Goal: Transaction & Acquisition: Book appointment/travel/reservation

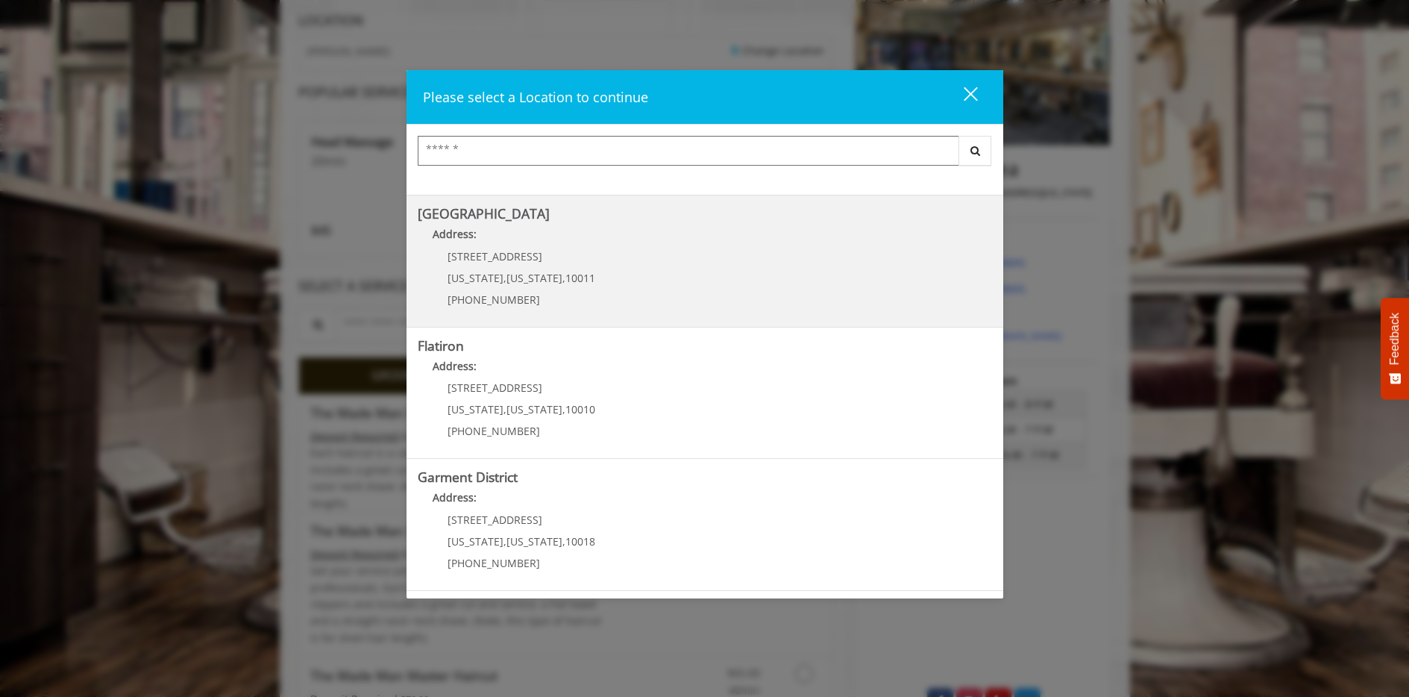
scroll to position [224, 0]
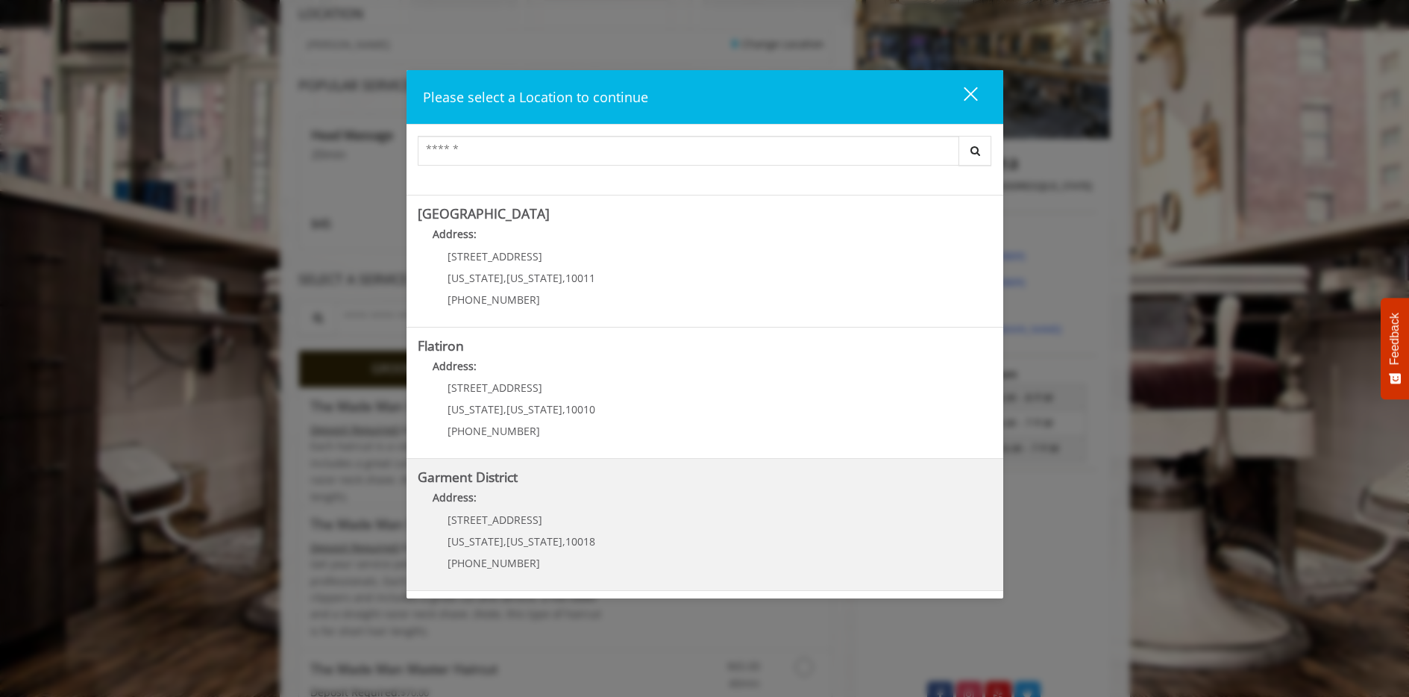
click at [506, 521] on span "[STREET_ADDRESS]" at bounding box center [495, 519] width 95 height 14
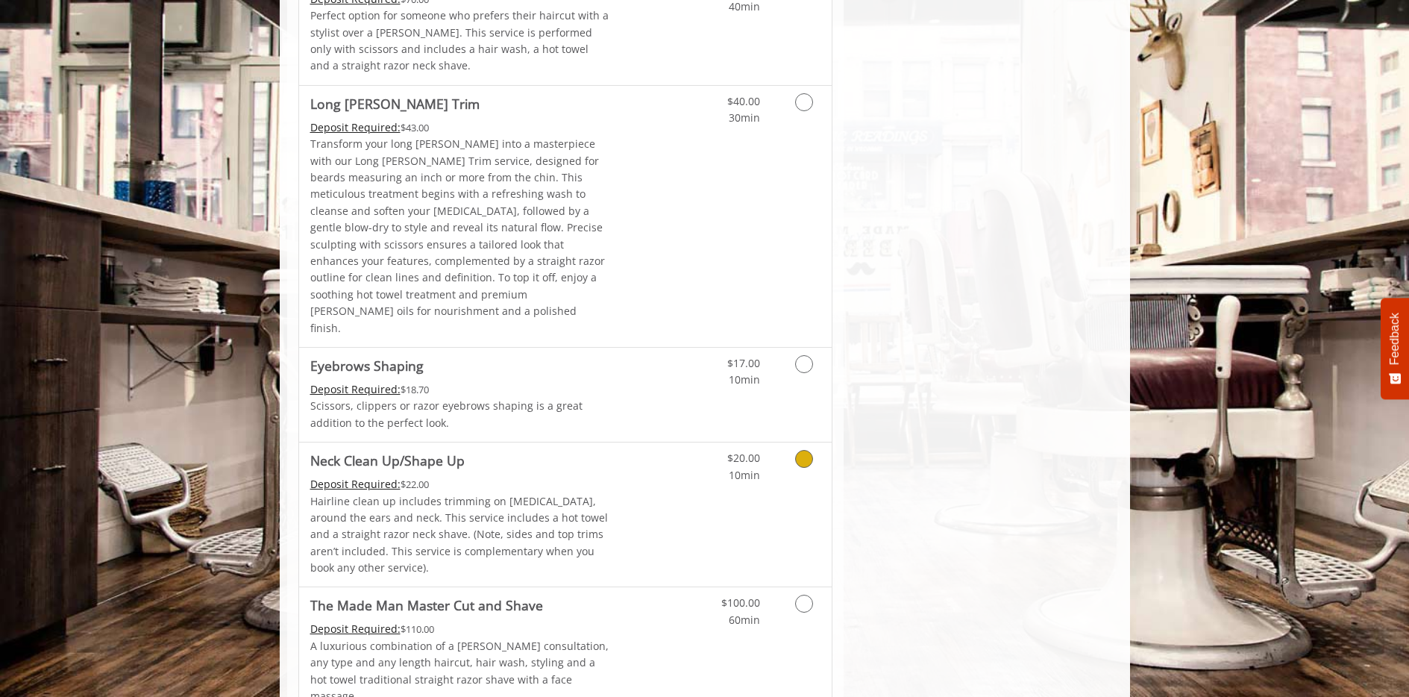
scroll to position [2084, 0]
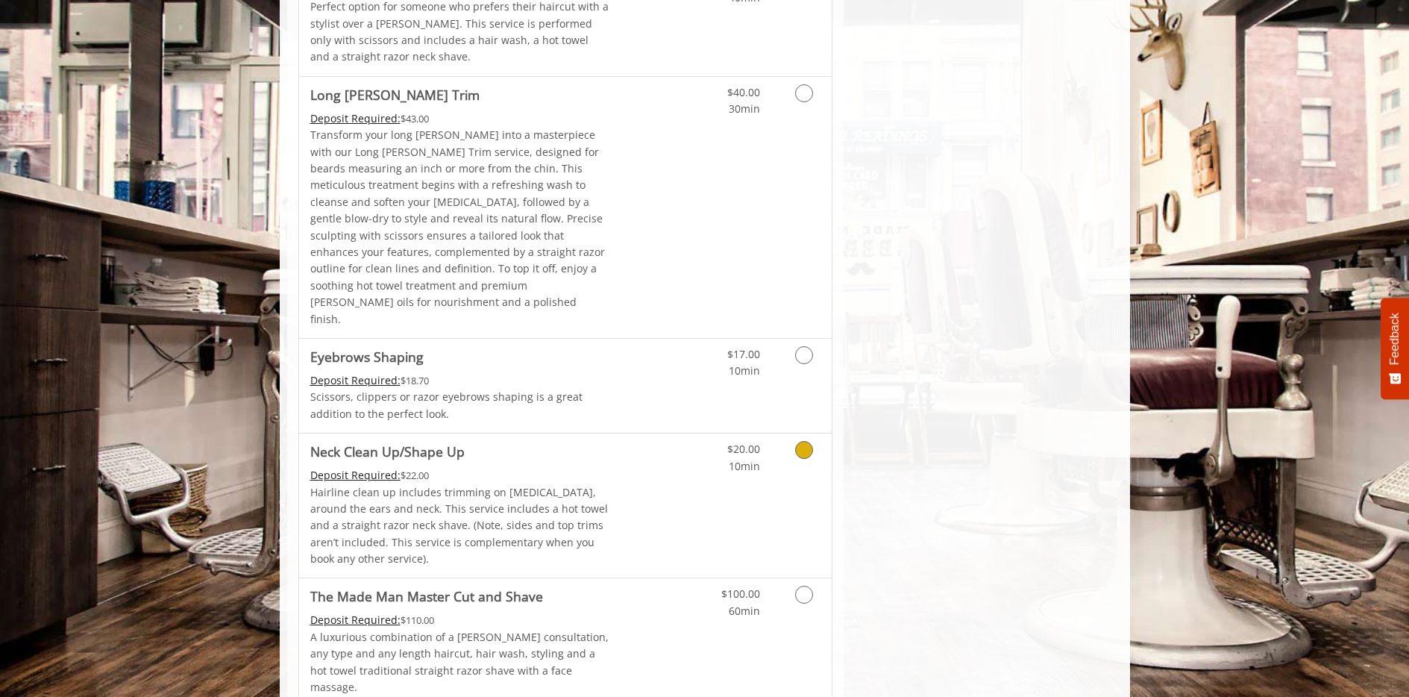
click at [803, 441] on icon "Grooming services" at bounding box center [804, 450] width 18 height 18
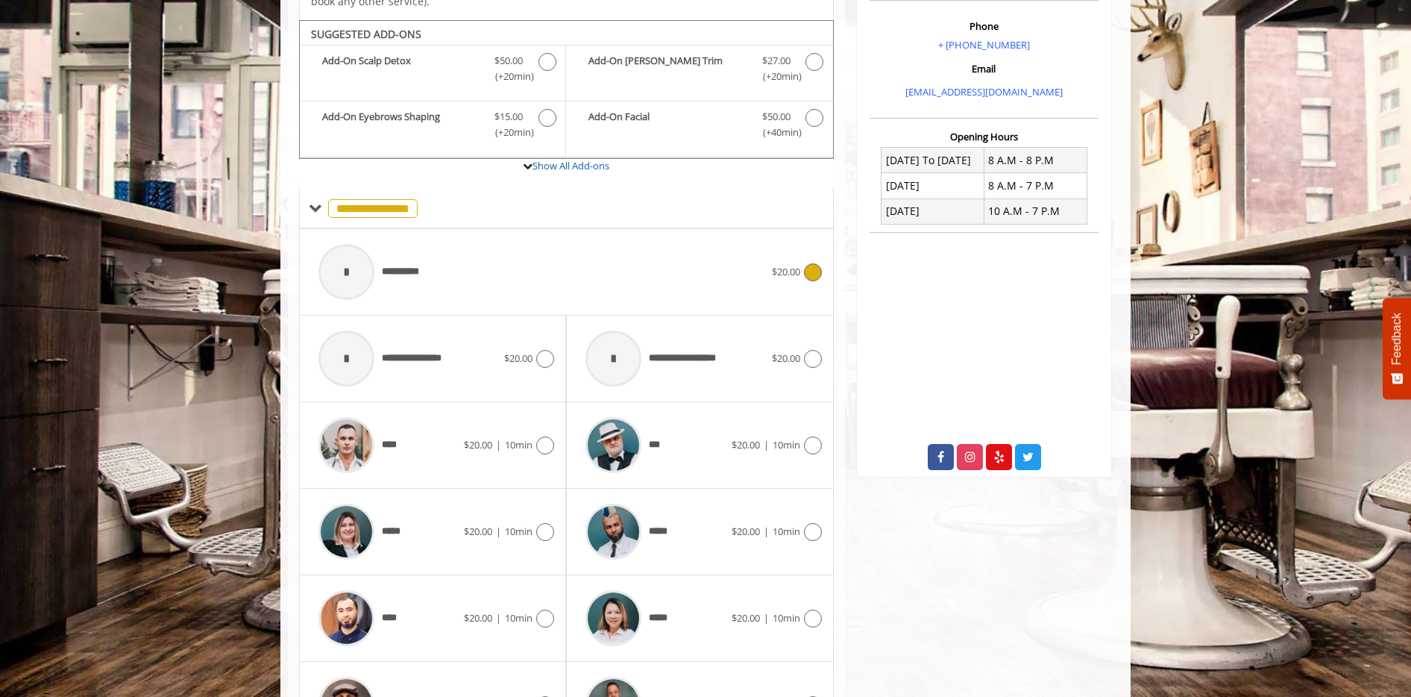
scroll to position [477, 0]
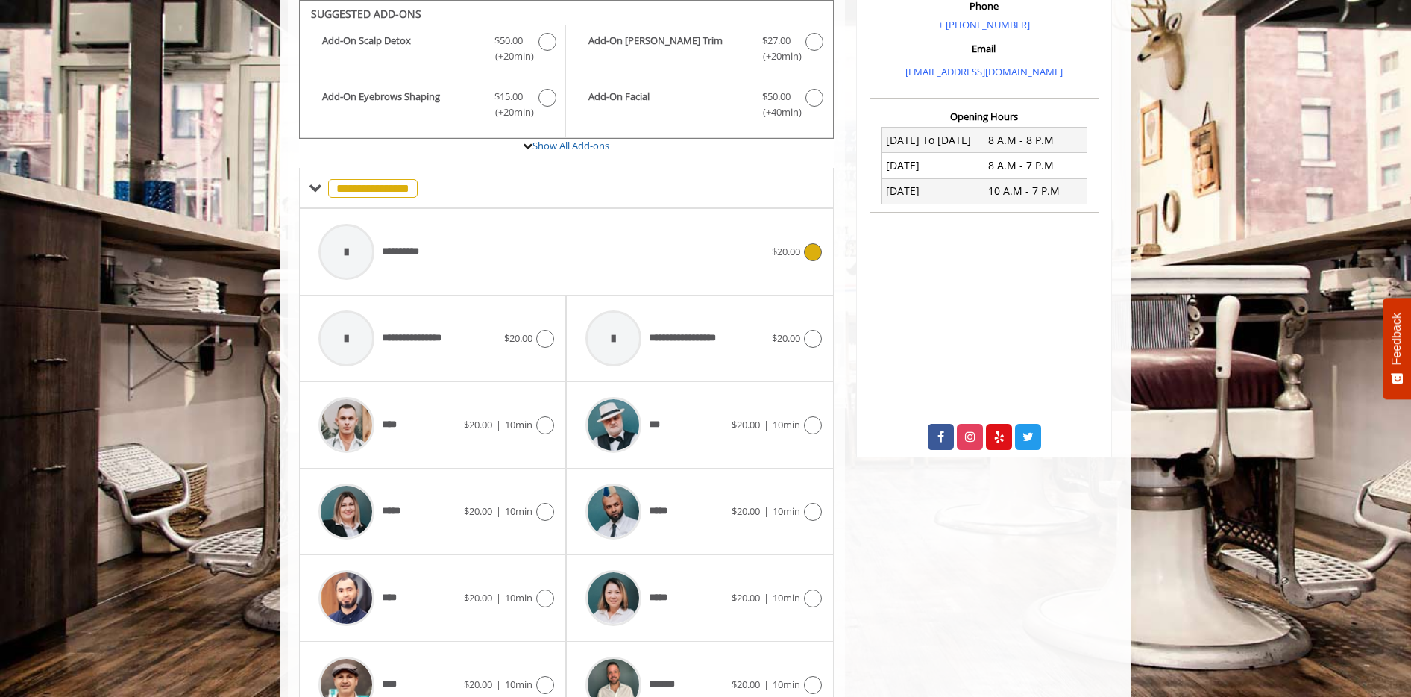
click at [412, 248] on span "**********" at bounding box center [407, 252] width 51 height 16
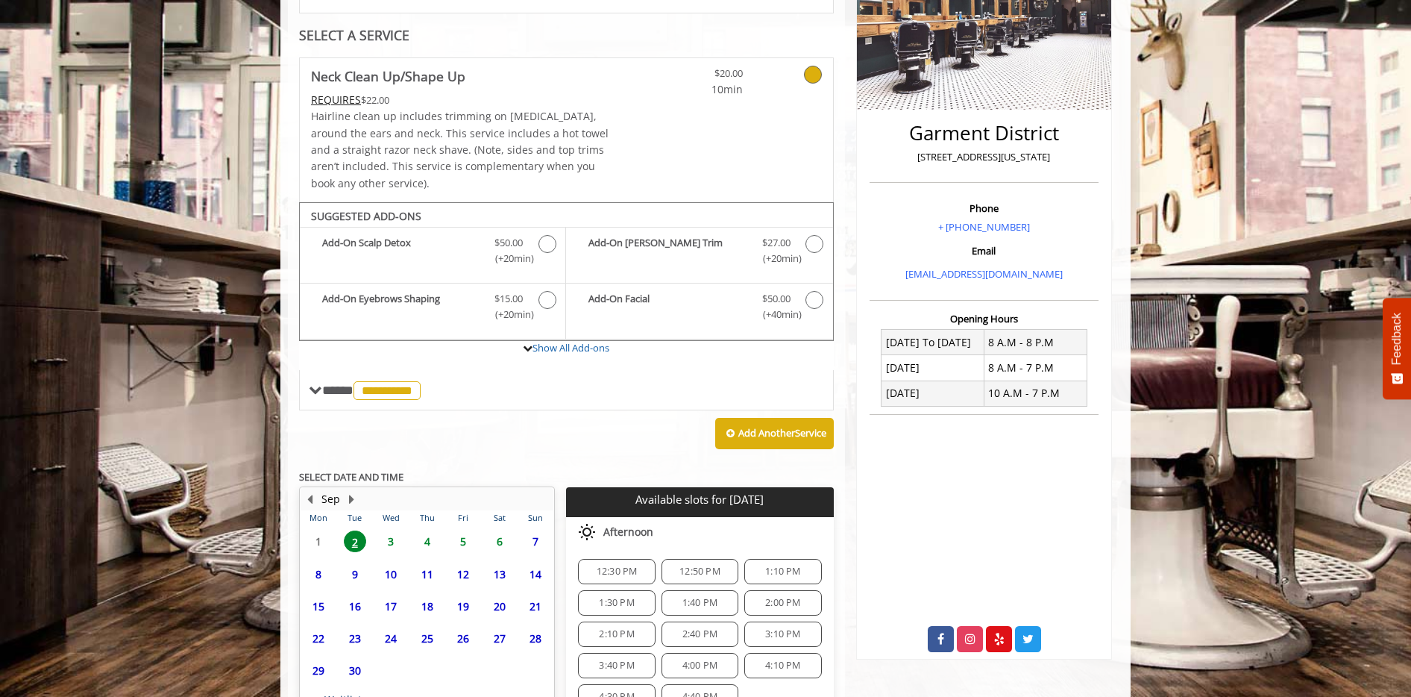
scroll to position [394, 0]
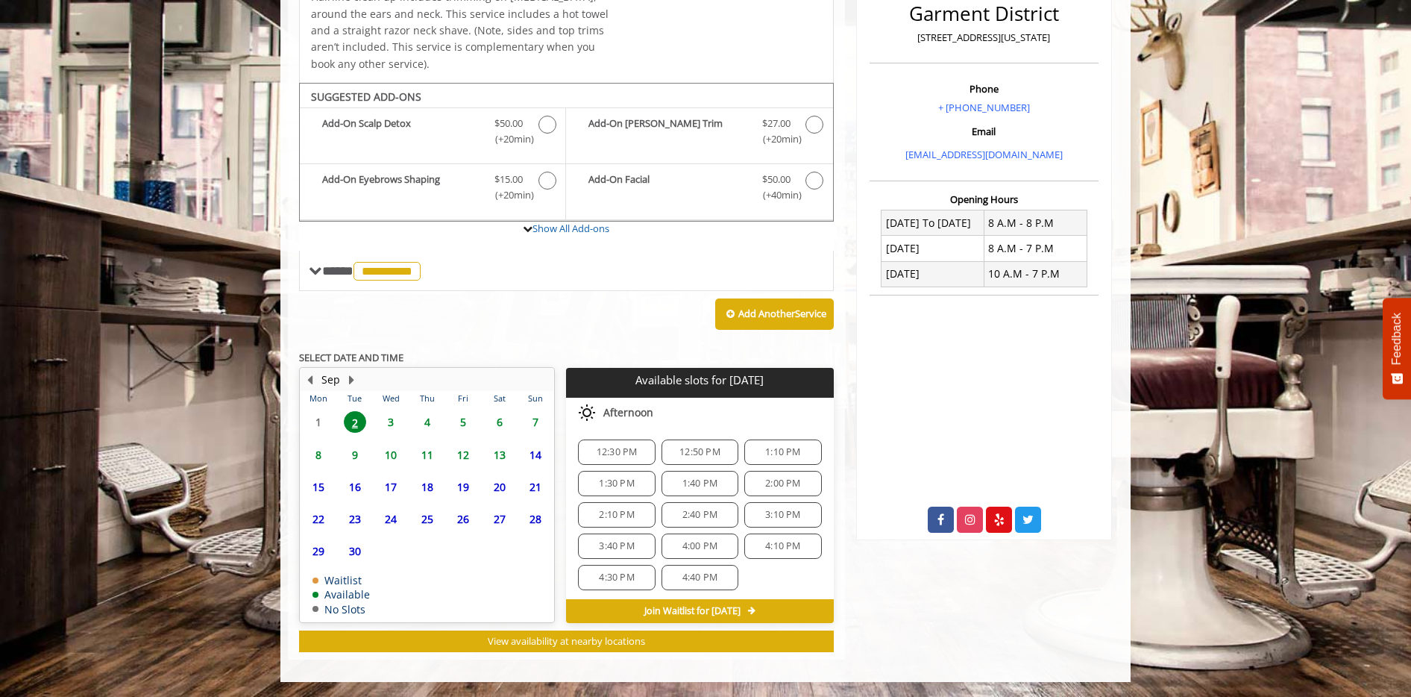
click at [389, 421] on span "3" at bounding box center [391, 422] width 22 height 22
click at [775, 537] on span "11:10 AM" at bounding box center [783, 534] width 41 height 12
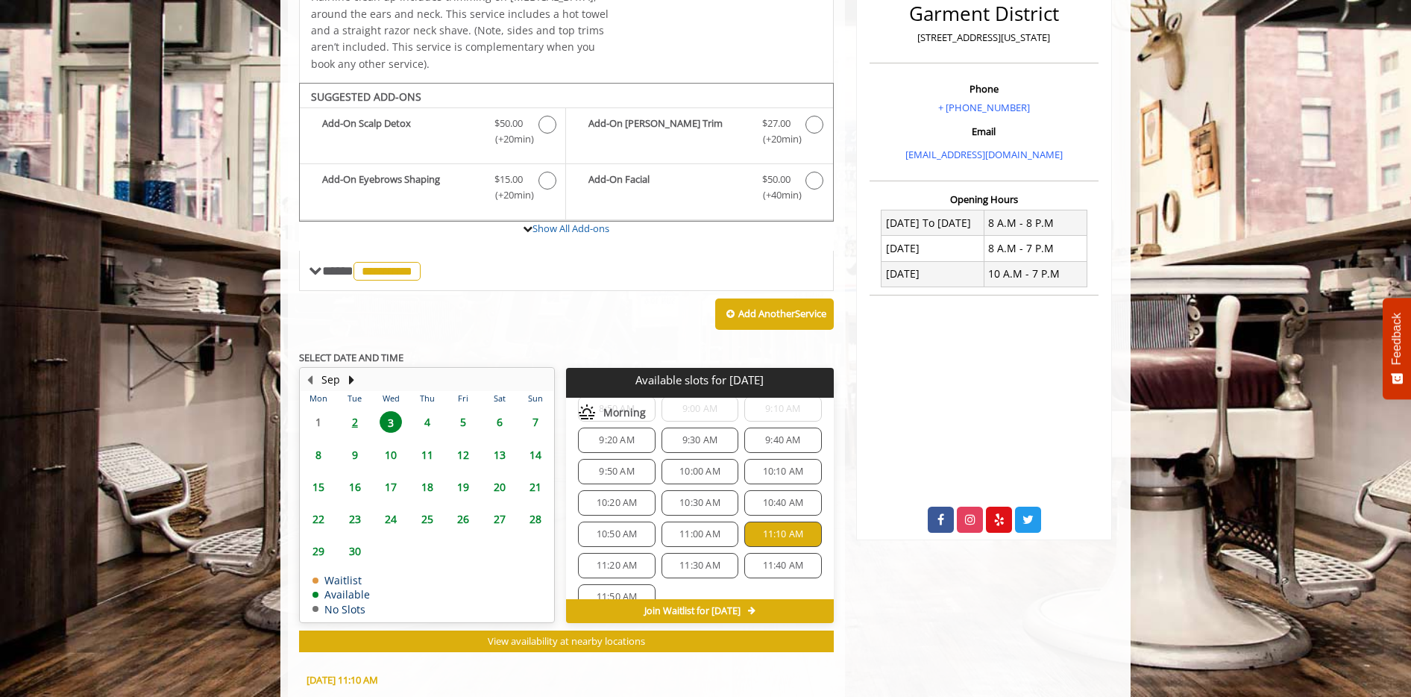
scroll to position [663, 0]
